Goal: Information Seeking & Learning: Check status

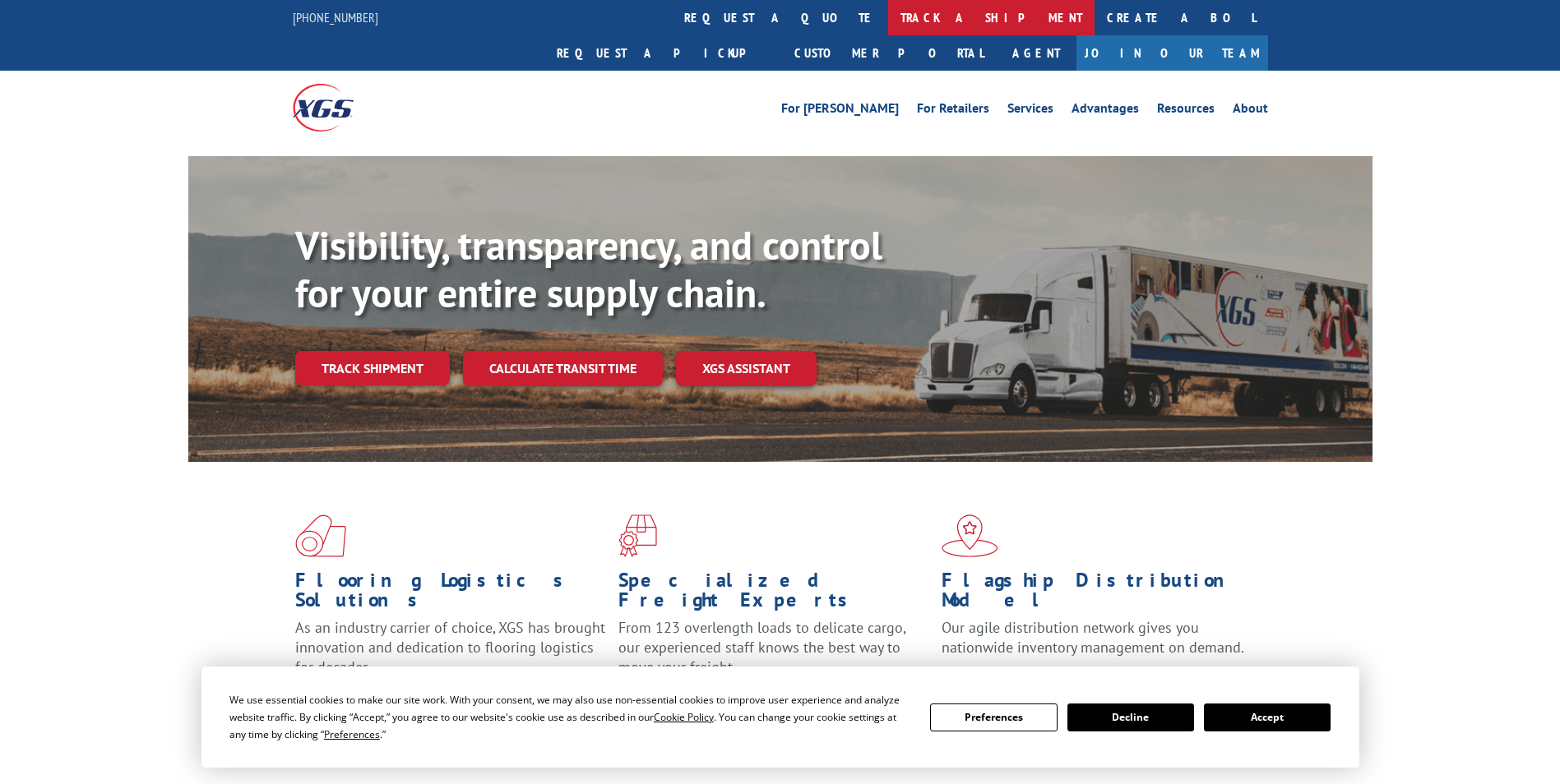
click at [888, 26] on link "track a shipment" at bounding box center [991, 18] width 206 height 36
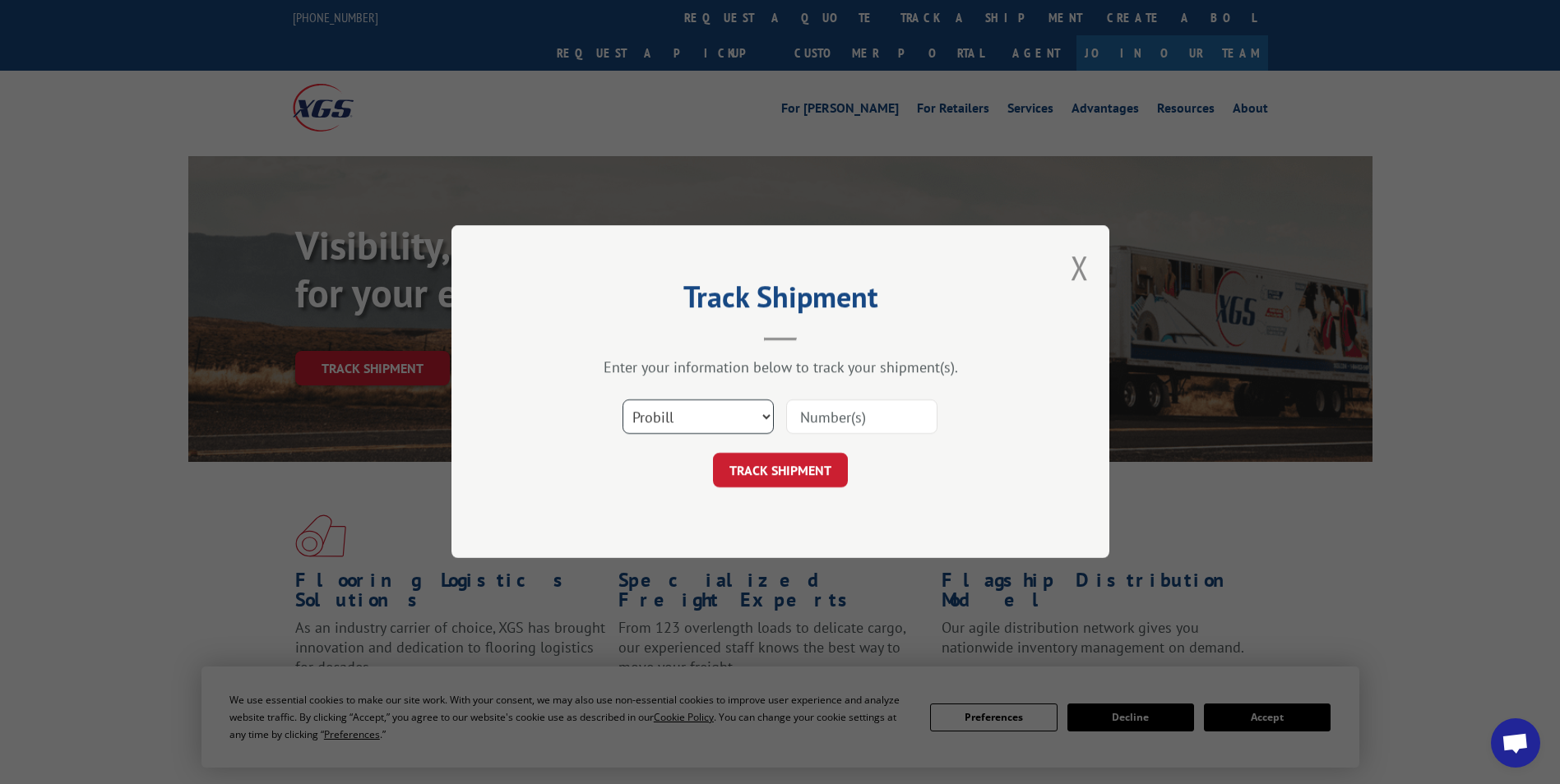
click at [765, 409] on select "Select category... Probill BOL PO" at bounding box center [698, 417] width 152 height 35
select select "bol"
click at [622, 400] on select "Select category... Probill BOL PO" at bounding box center [698, 417] width 152 height 35
click at [841, 421] on input at bounding box center [862, 417] width 152 height 35
paste input "5140895"
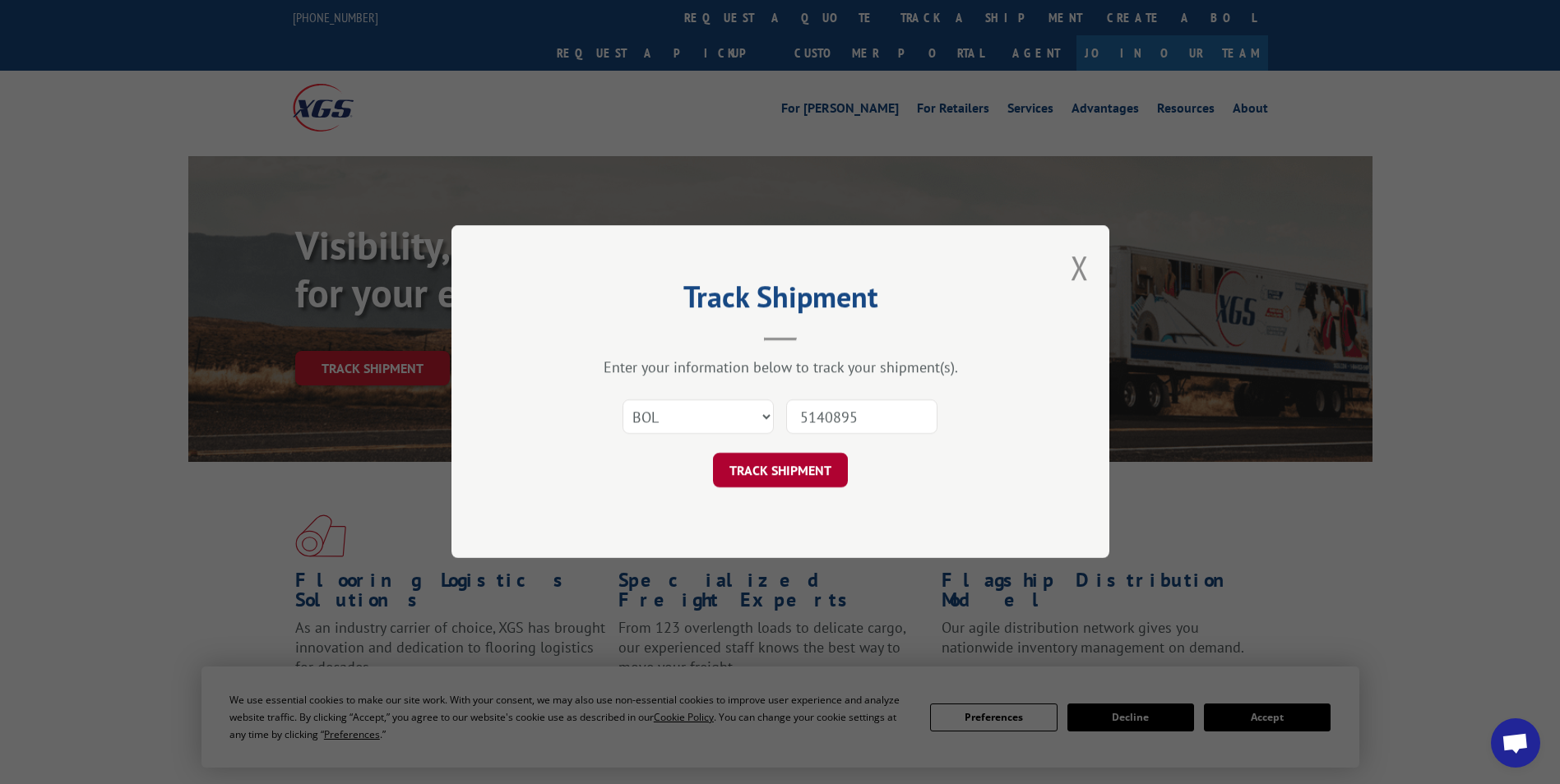
type input "5140895"
click at [766, 482] on button "TRACK SHIPMENT" at bounding box center [780, 471] width 135 height 35
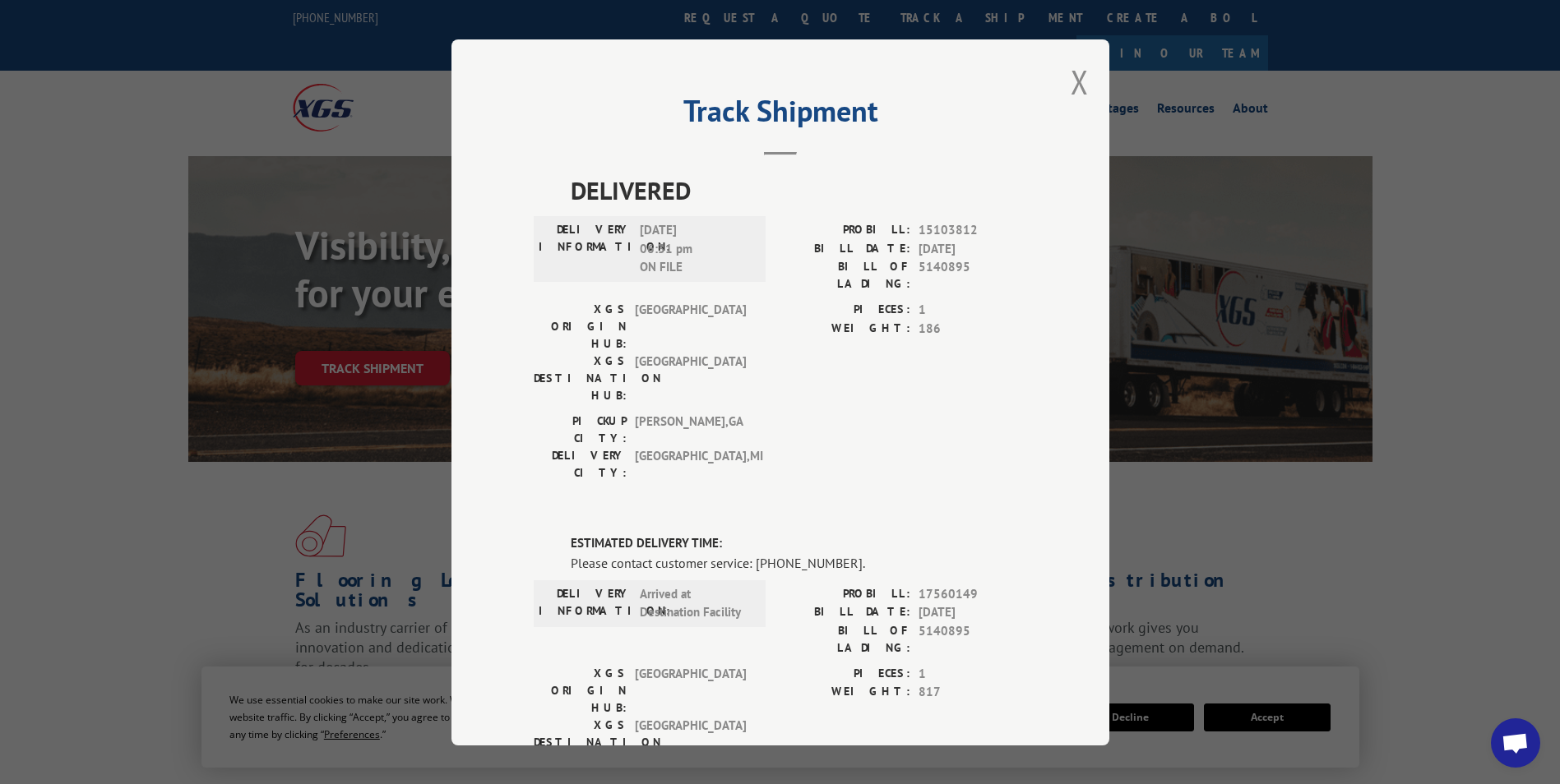
click at [1061, 83] on div "Track Shipment DELIVERED DELIVERY INFORMATION: [DATE] 06:31 pm ON FILE PROBILL:…" at bounding box center [780, 392] width 657 height 706
click at [1075, 78] on button "Close modal" at bounding box center [1079, 81] width 18 height 43
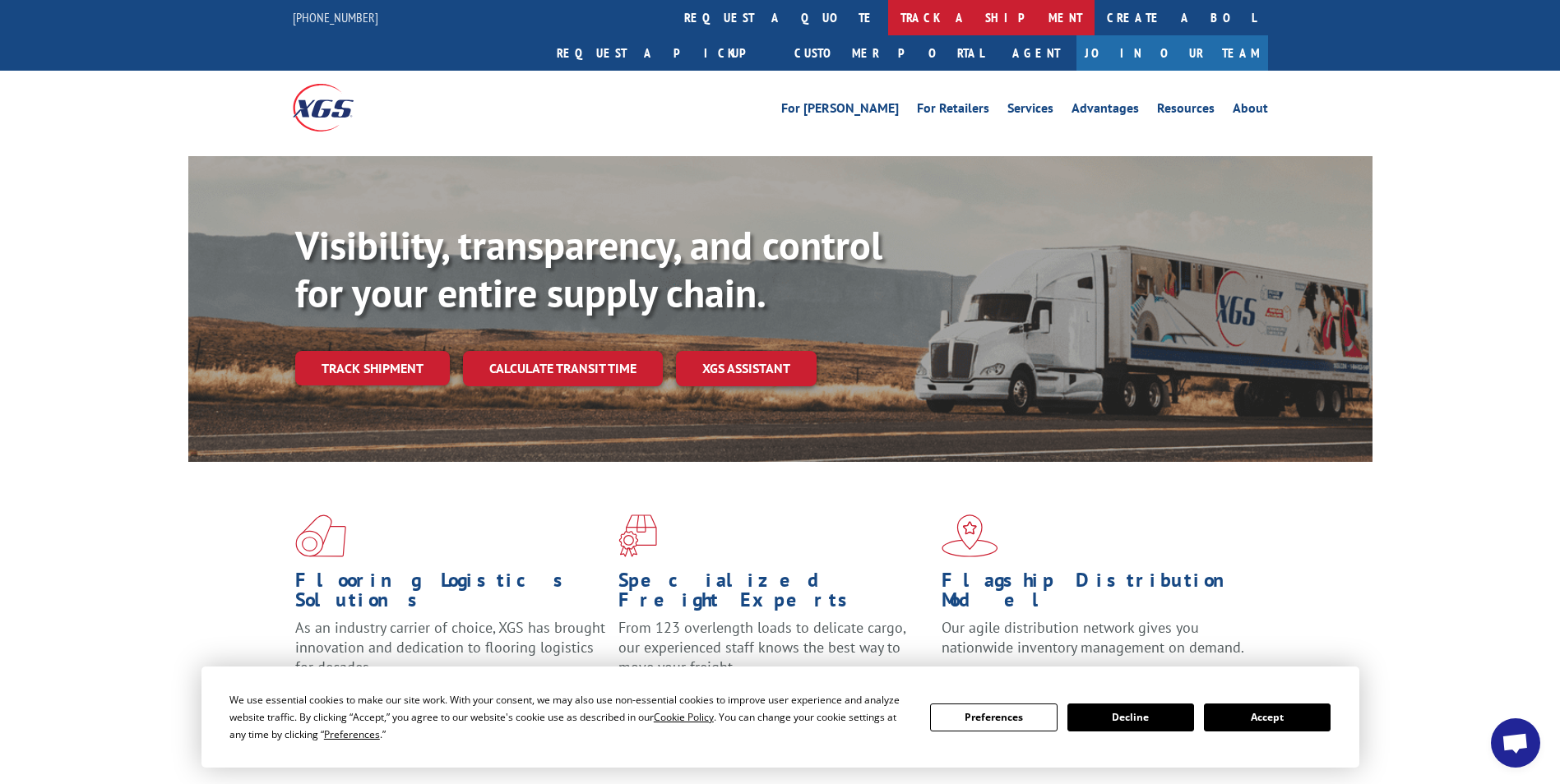
click at [888, 13] on link "track a shipment" at bounding box center [991, 18] width 206 height 36
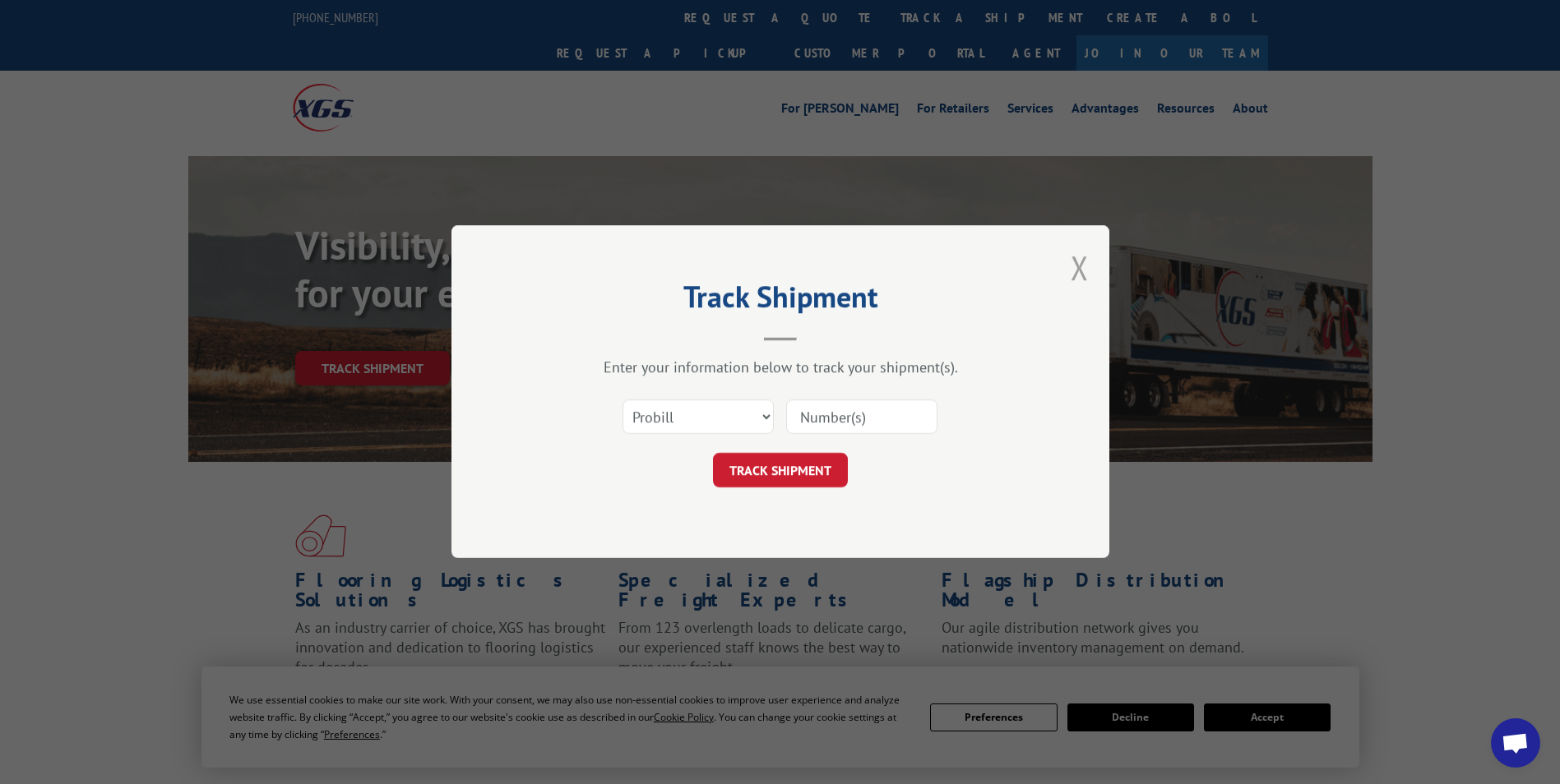
click at [1085, 251] on button "Close modal" at bounding box center [1079, 267] width 18 height 43
